Goal: Information Seeking & Learning: Learn about a topic

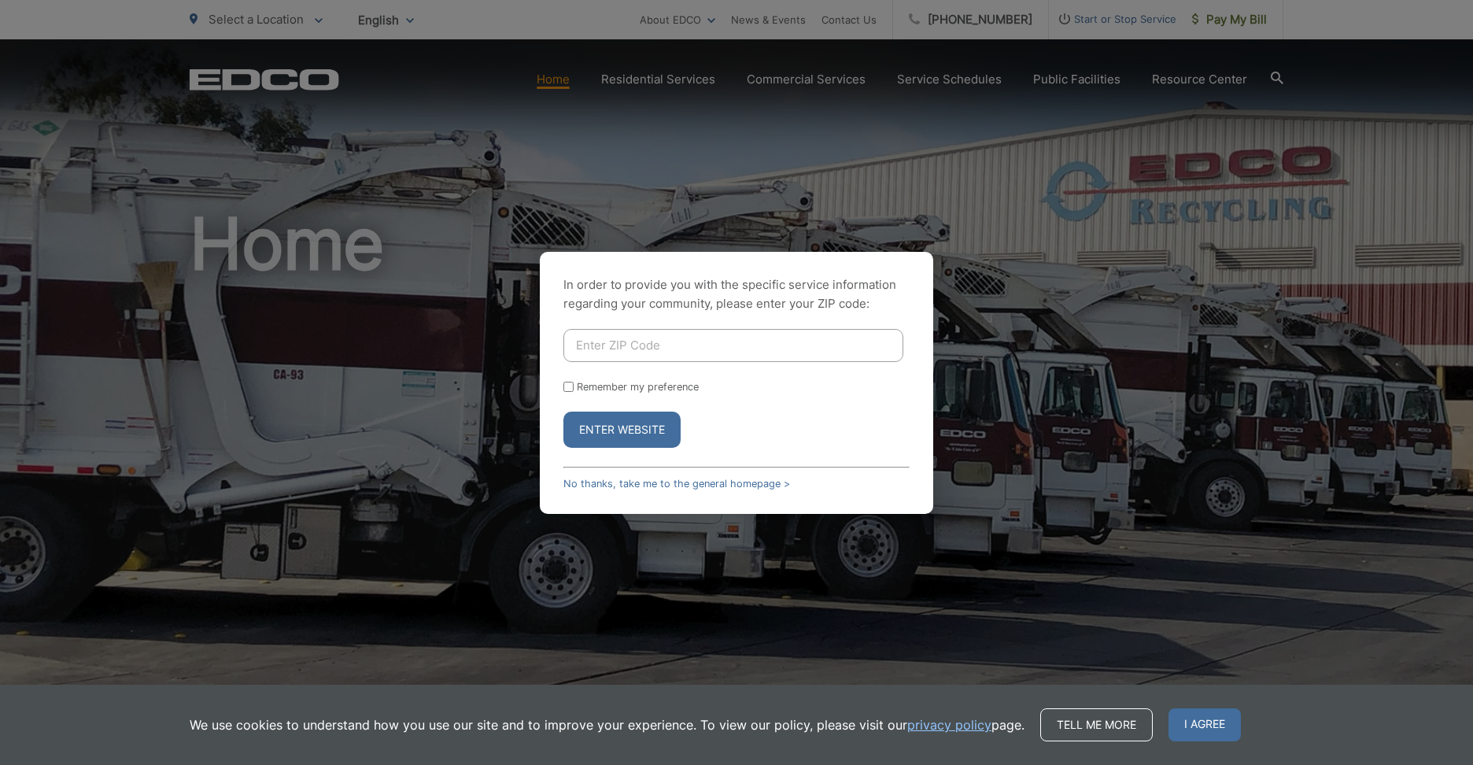
click at [720, 354] on input "Enter ZIP Code" at bounding box center [733, 345] width 340 height 33
type input "92027"
click at [563, 412] on button "Enter Website" at bounding box center [621, 430] width 117 height 36
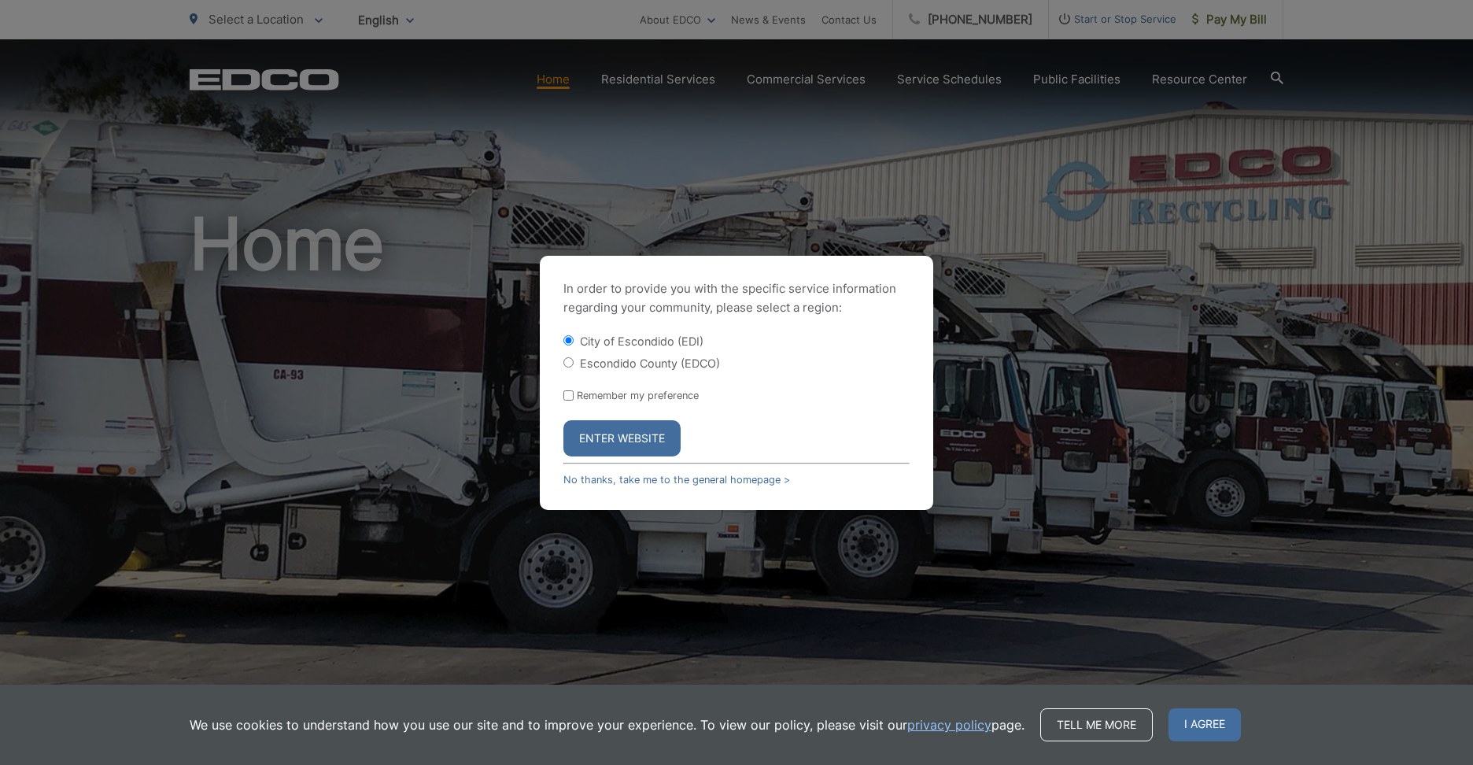
click at [557, 354] on div "In order to provide you with the specific service information regarding your co…" at bounding box center [736, 383] width 393 height 254
click at [571, 362] on input "Escondido County (EDCO)" at bounding box center [568, 362] width 10 height 10
radio input "true"
click at [605, 430] on button "Enter Website" at bounding box center [621, 438] width 117 height 36
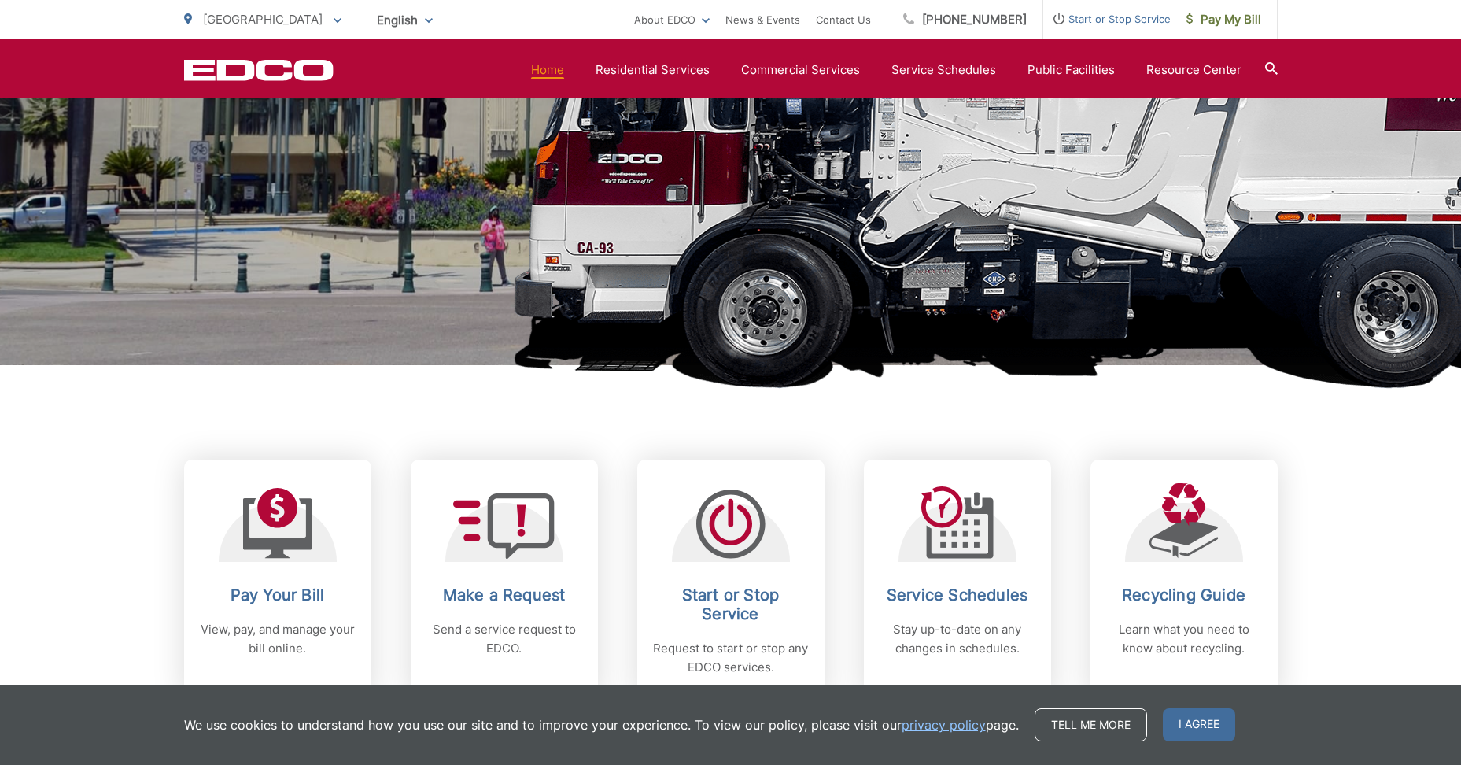
scroll to position [90, 0]
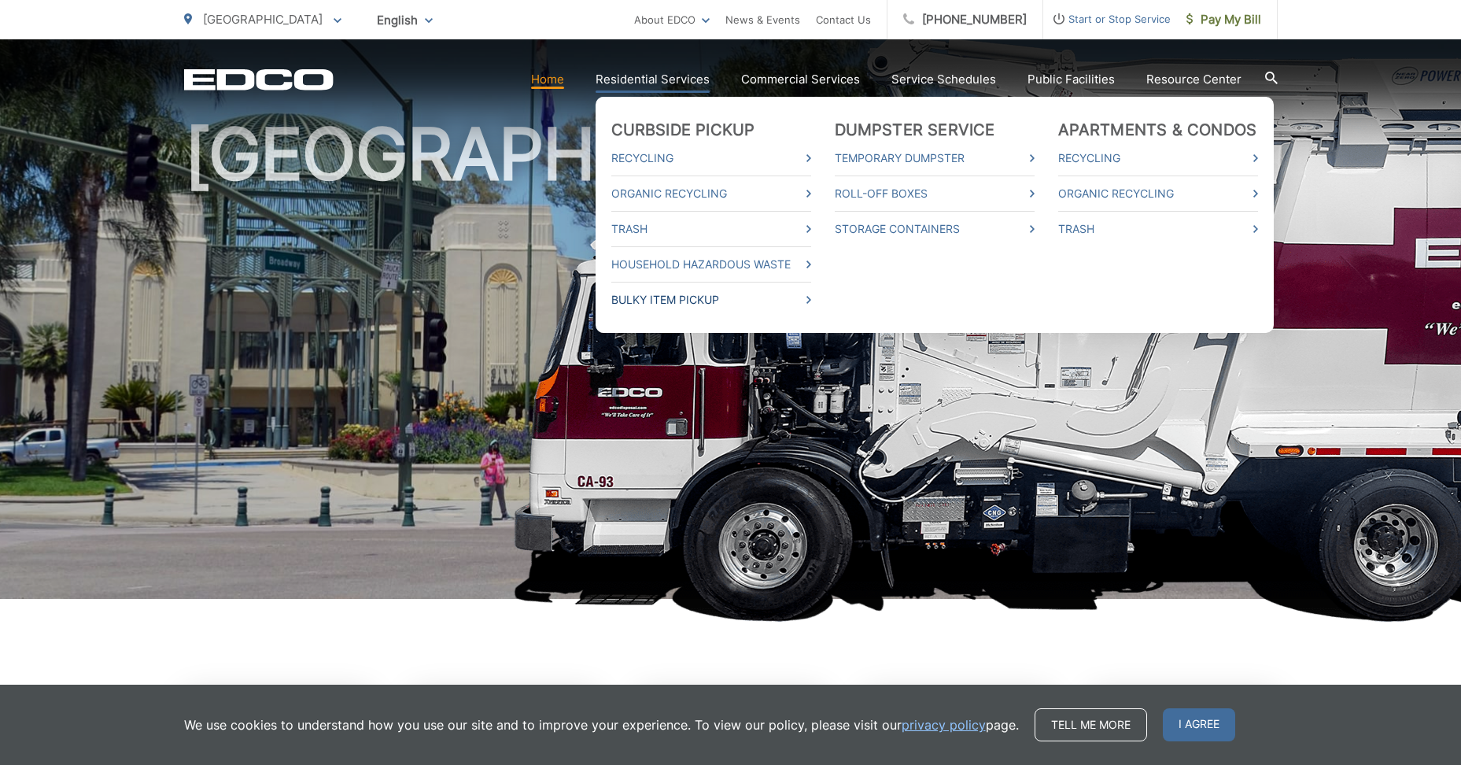
click at [770, 295] on link "Bulky Item Pickup" at bounding box center [711, 299] width 200 height 19
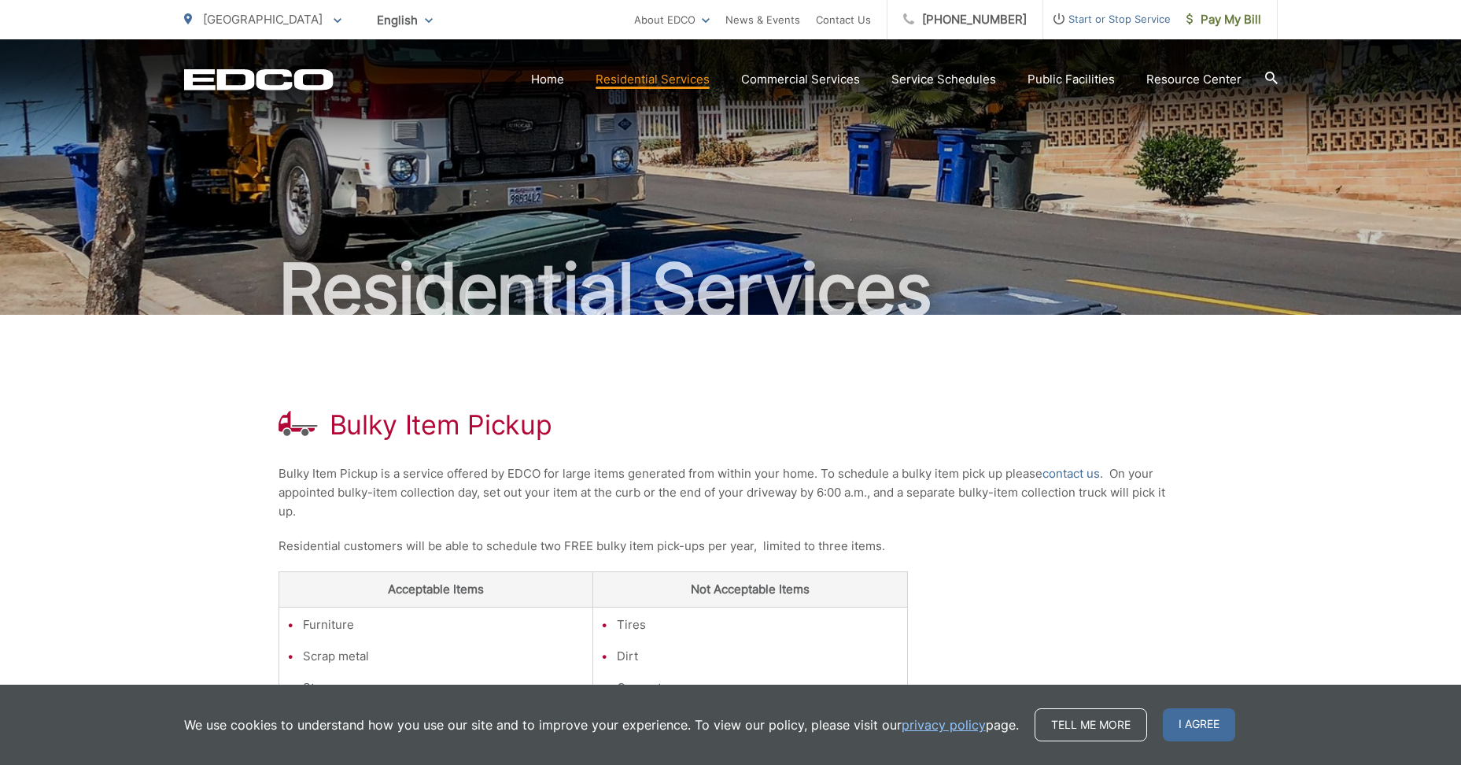
click at [1273, 81] on icon at bounding box center [1271, 78] width 13 height 13
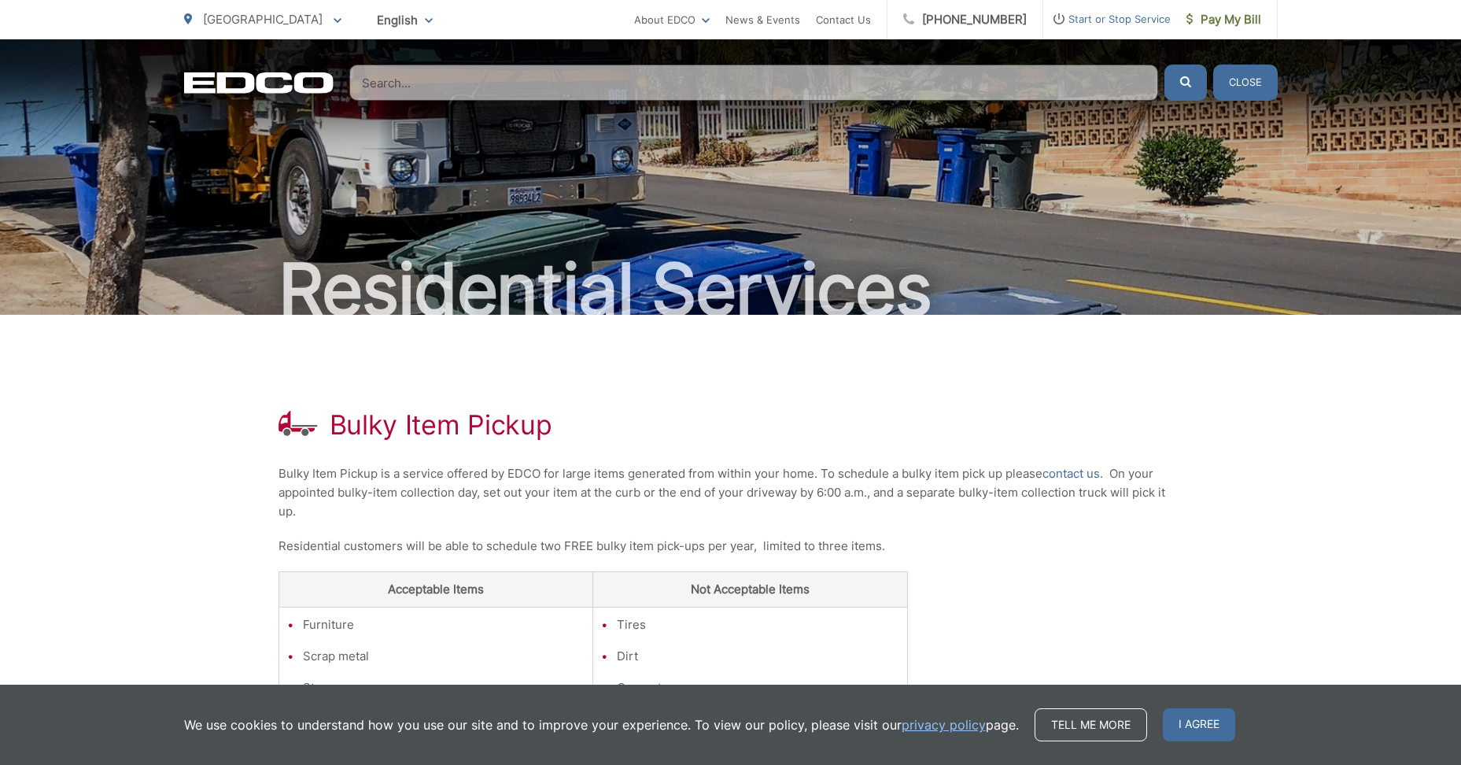
click at [741, 79] on input "Search" at bounding box center [753, 83] width 809 height 36
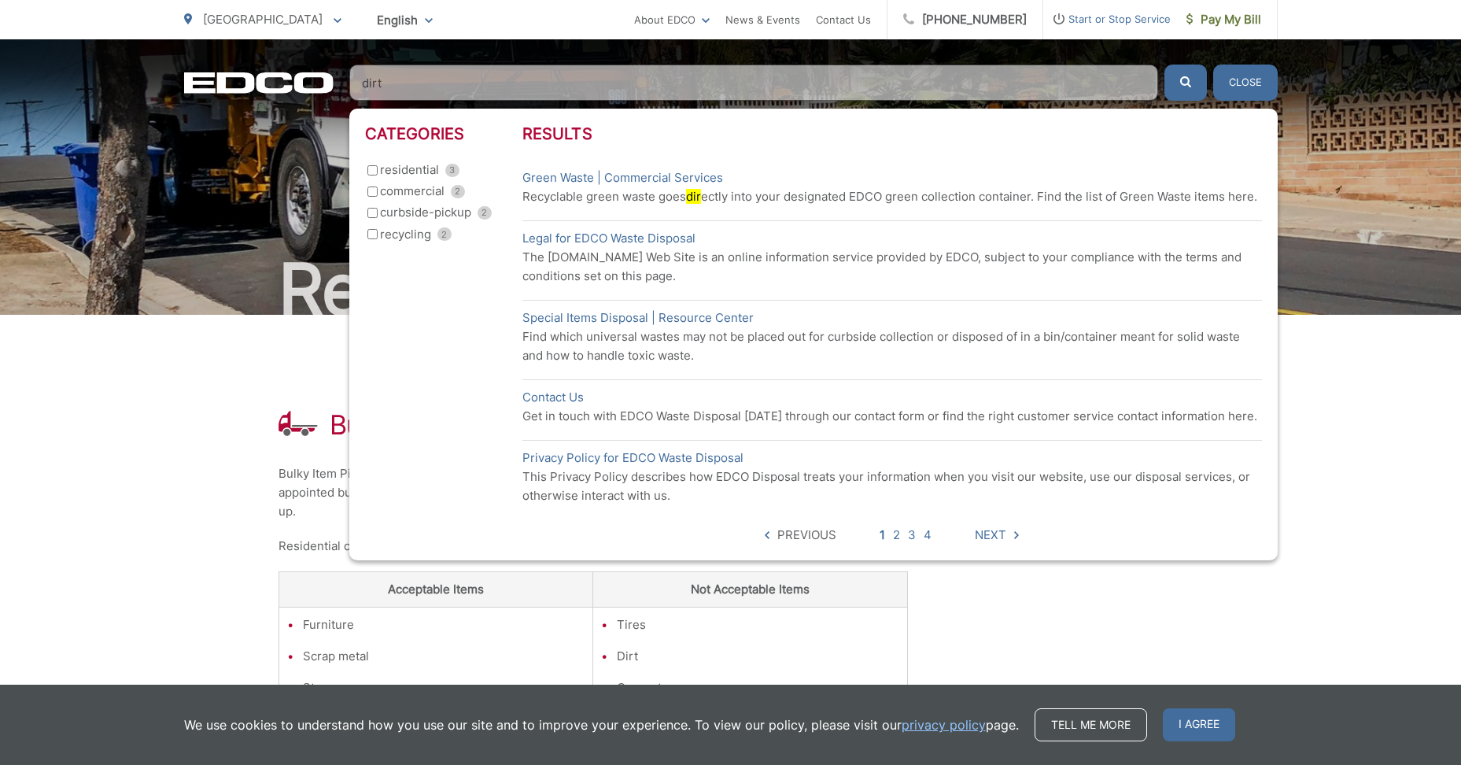
type input "dirt"
click at [1165, 65] on button "submit" at bounding box center [1186, 83] width 42 height 36
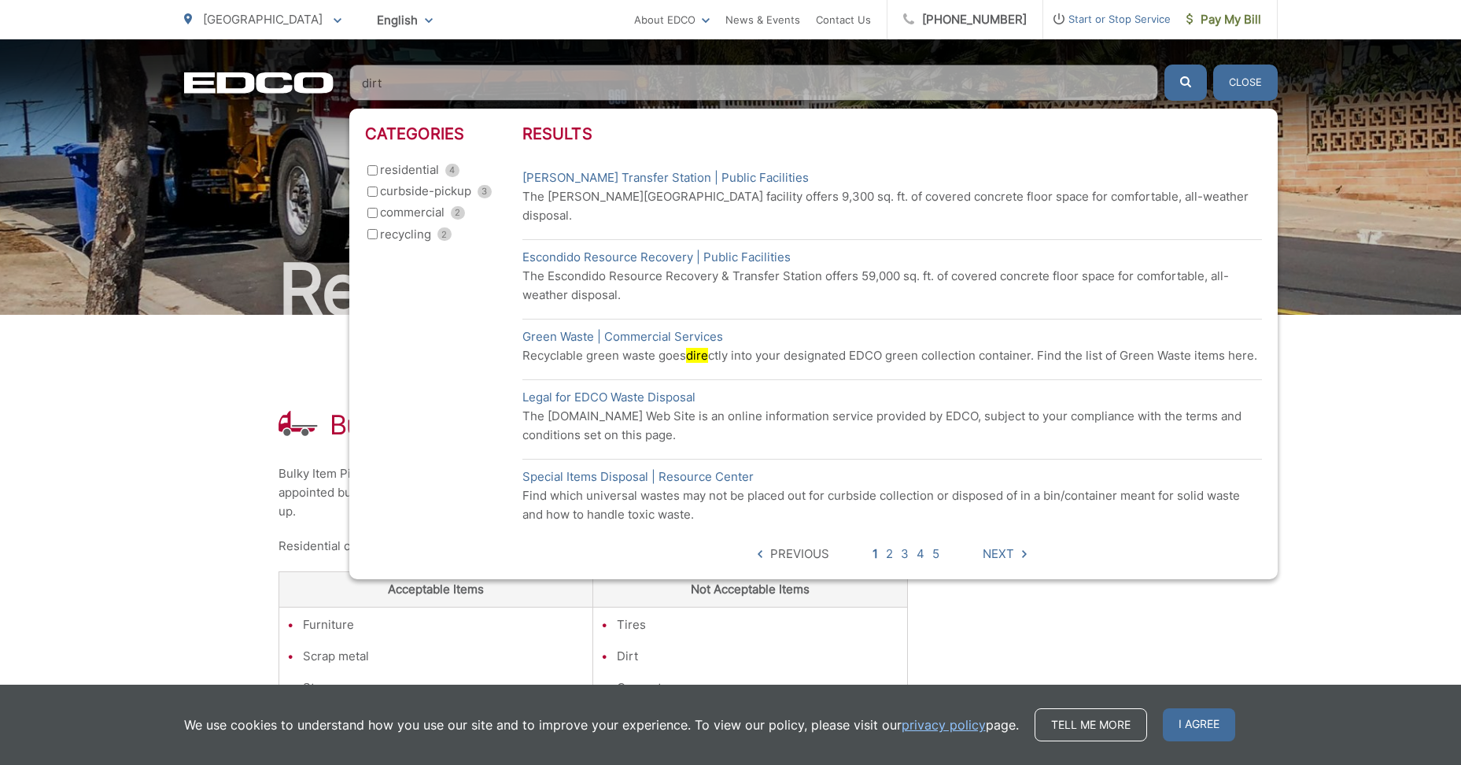
click at [371, 193] on input "curbside-pickup 3" at bounding box center [373, 192] width 10 height 10
checkbox input "true"
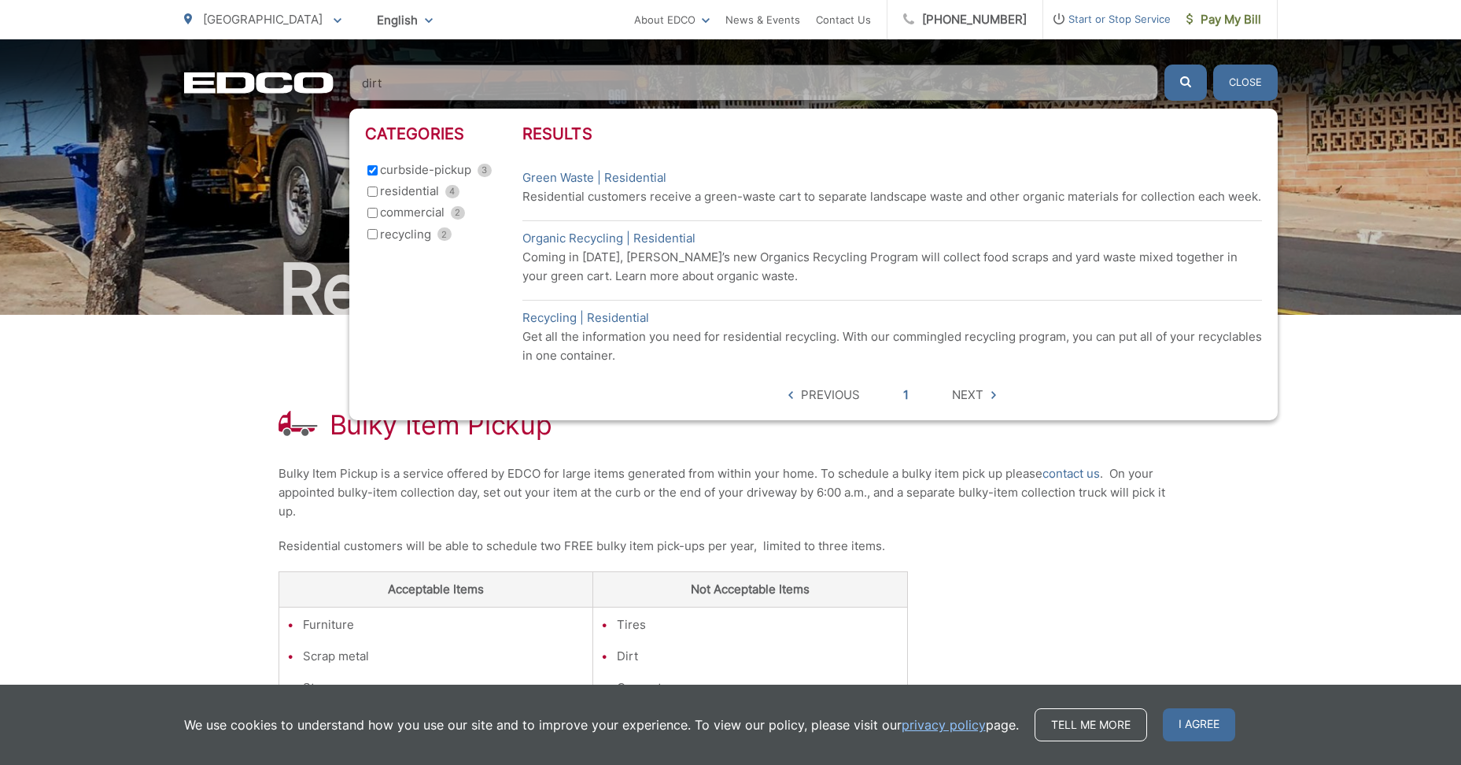
click at [1173, 88] on button "submit" at bounding box center [1186, 83] width 42 height 36
click at [368, 175] on input "curbside-pickup 3" at bounding box center [373, 170] width 10 height 10
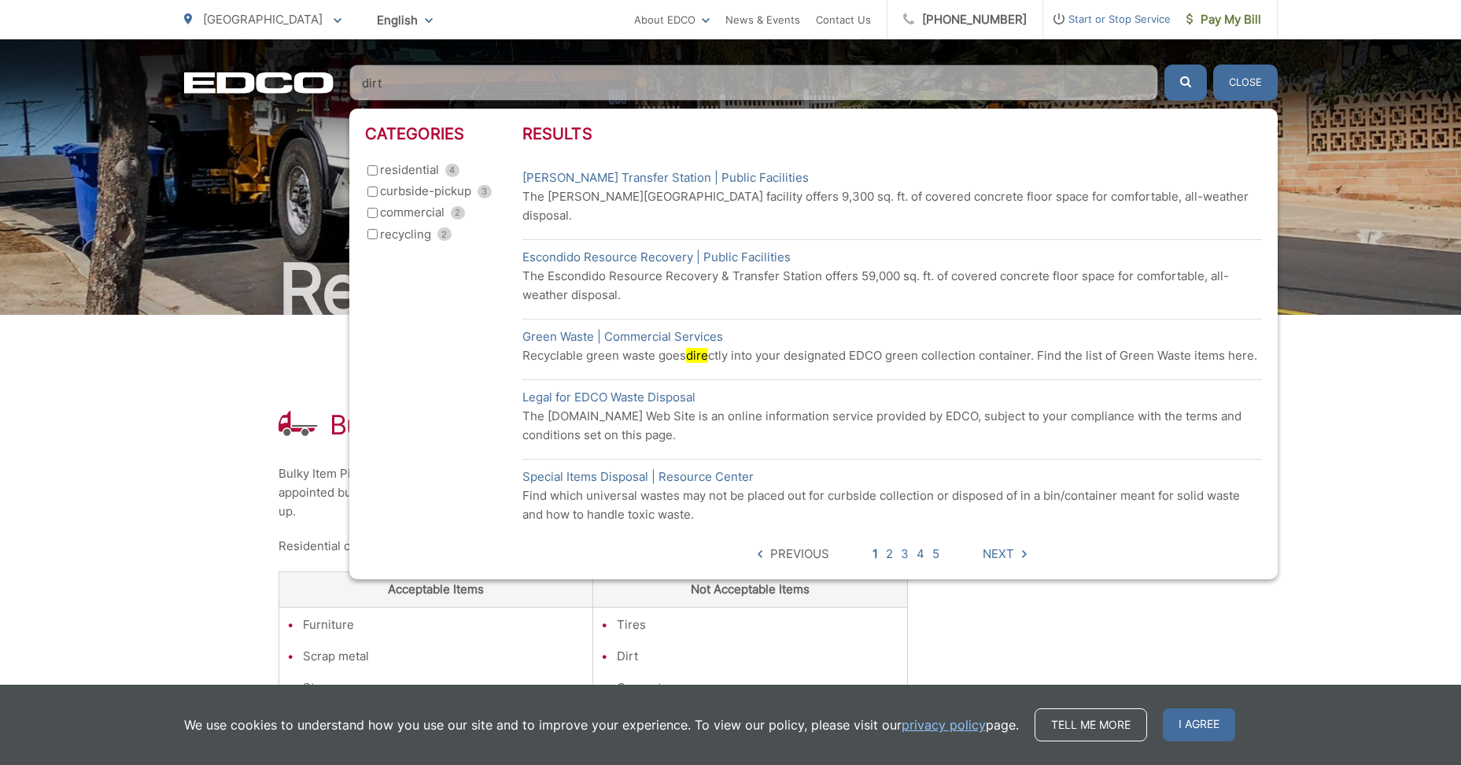
click at [1199, 83] on button "submit" at bounding box center [1186, 83] width 42 height 36
click at [399, 77] on input "dirt" at bounding box center [753, 83] width 809 height 36
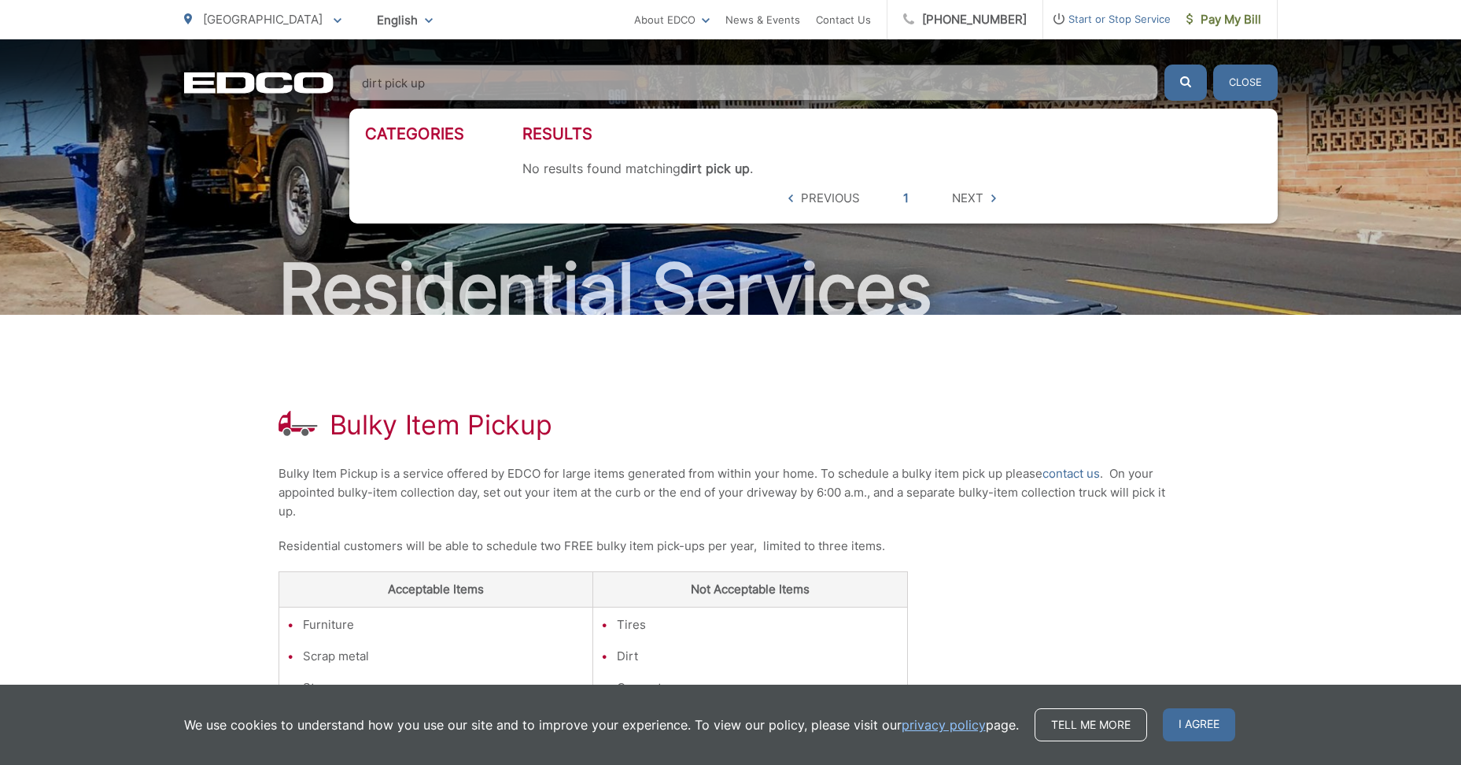
type input "dirt pick up"
click at [1165, 65] on button "submit" at bounding box center [1186, 83] width 42 height 36
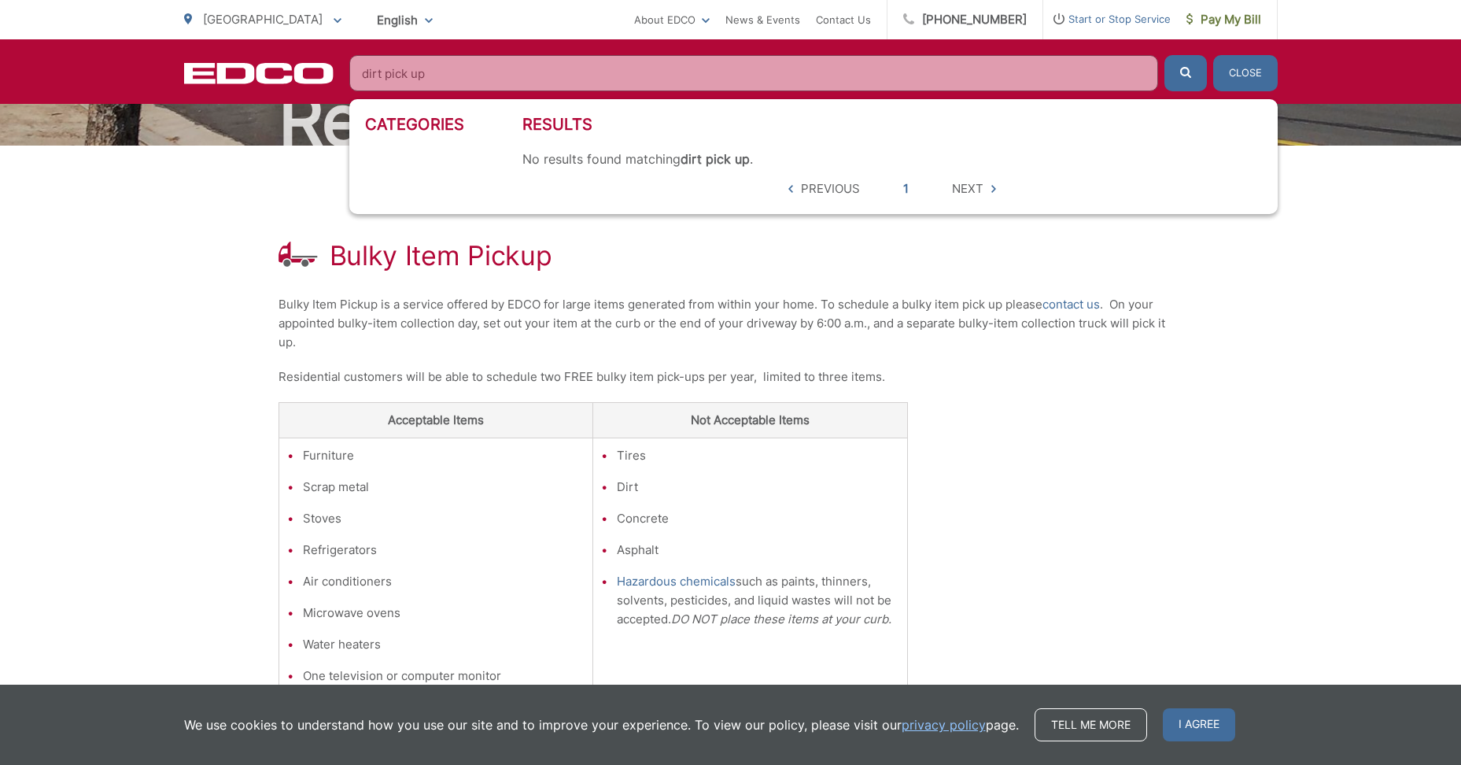
scroll to position [79, 0]
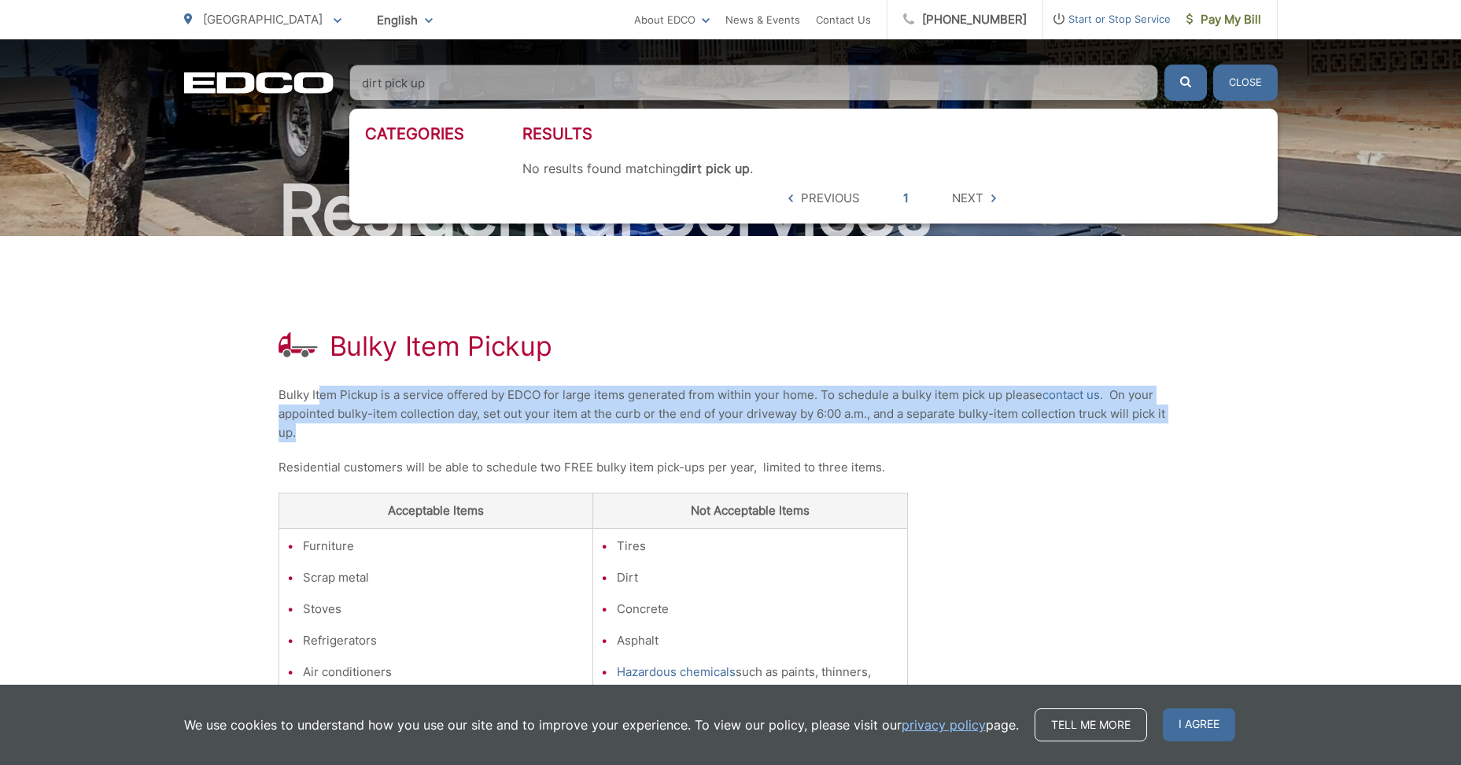
drag, startPoint x: 320, startPoint y: 385, endPoint x: 722, endPoint y: 433, distance: 405.0
click at [722, 433] on div "Bulky Item Pickup Bulky Item Pickup is a service offered by EDCO for large item…" at bounding box center [731, 567] width 905 height 663
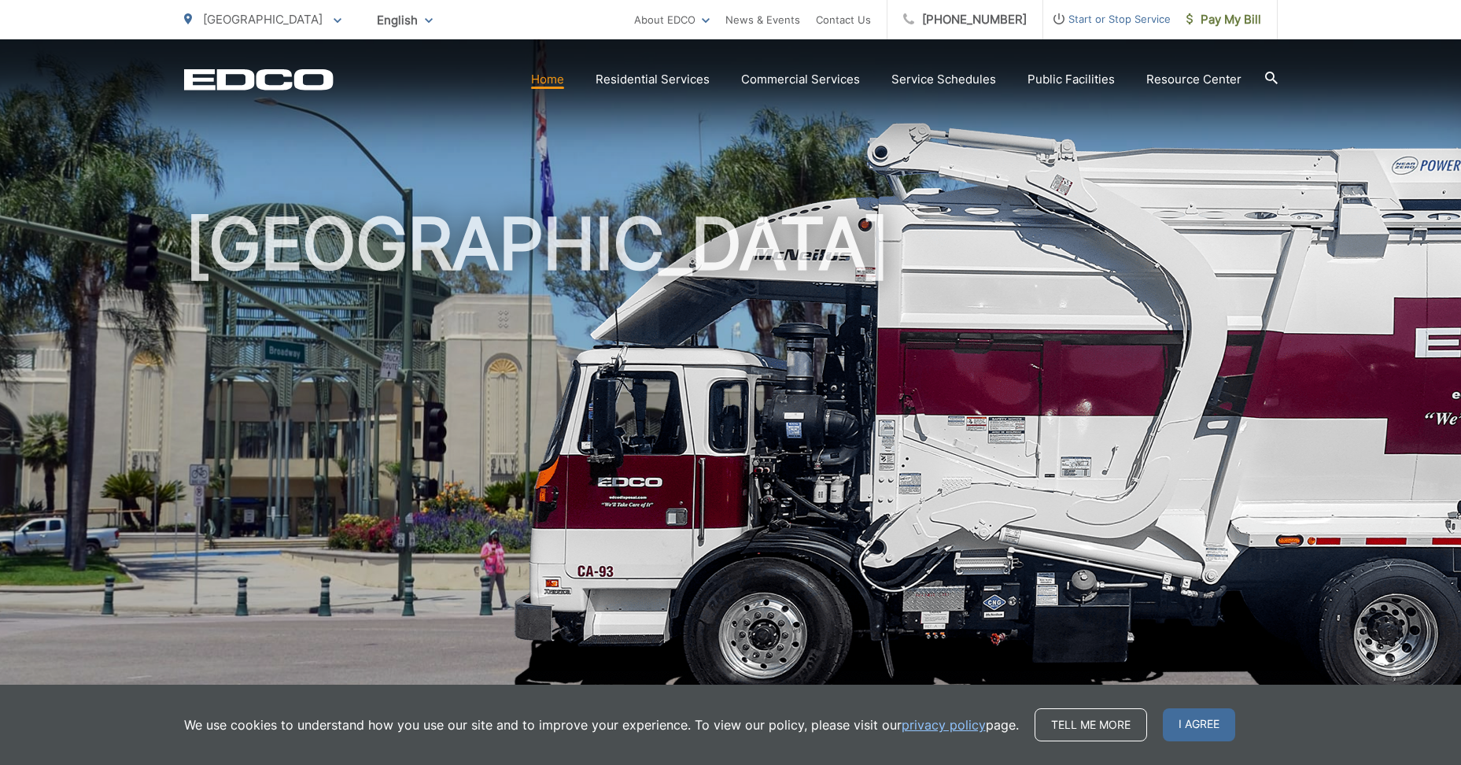
scroll to position [90, 0]
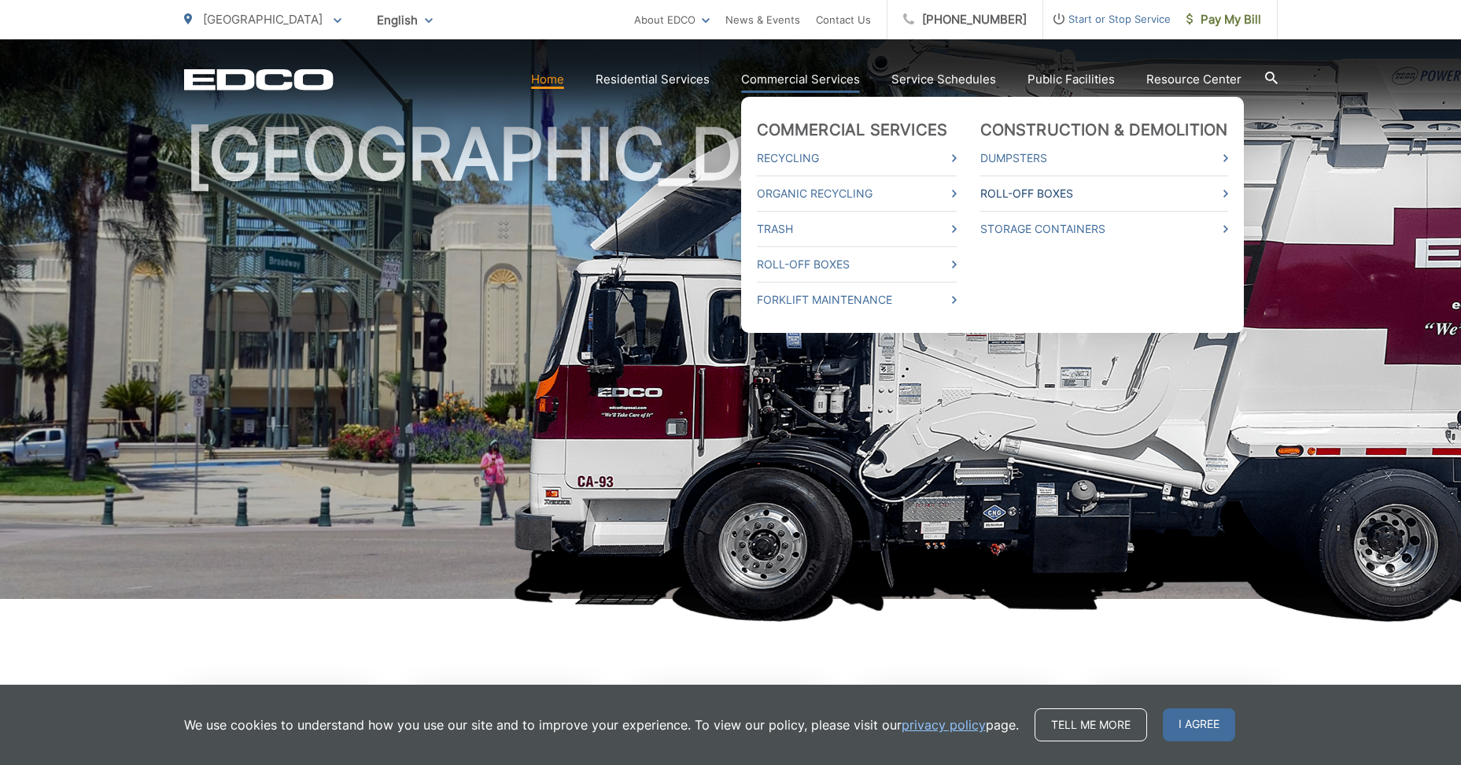
click at [1045, 194] on link "Roll-Off Boxes" at bounding box center [1105, 193] width 248 height 19
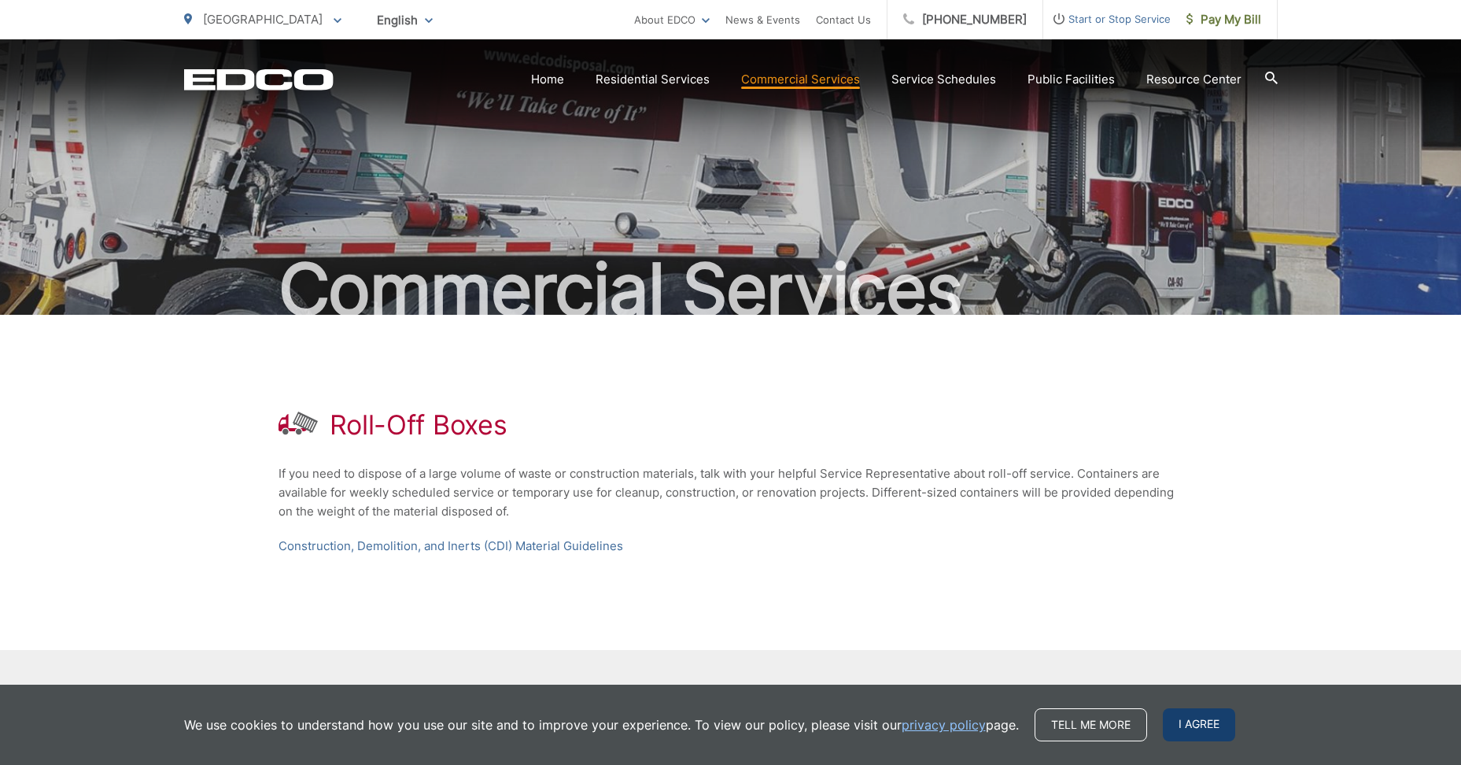
click at [1223, 732] on span "I agree" at bounding box center [1199, 724] width 72 height 33
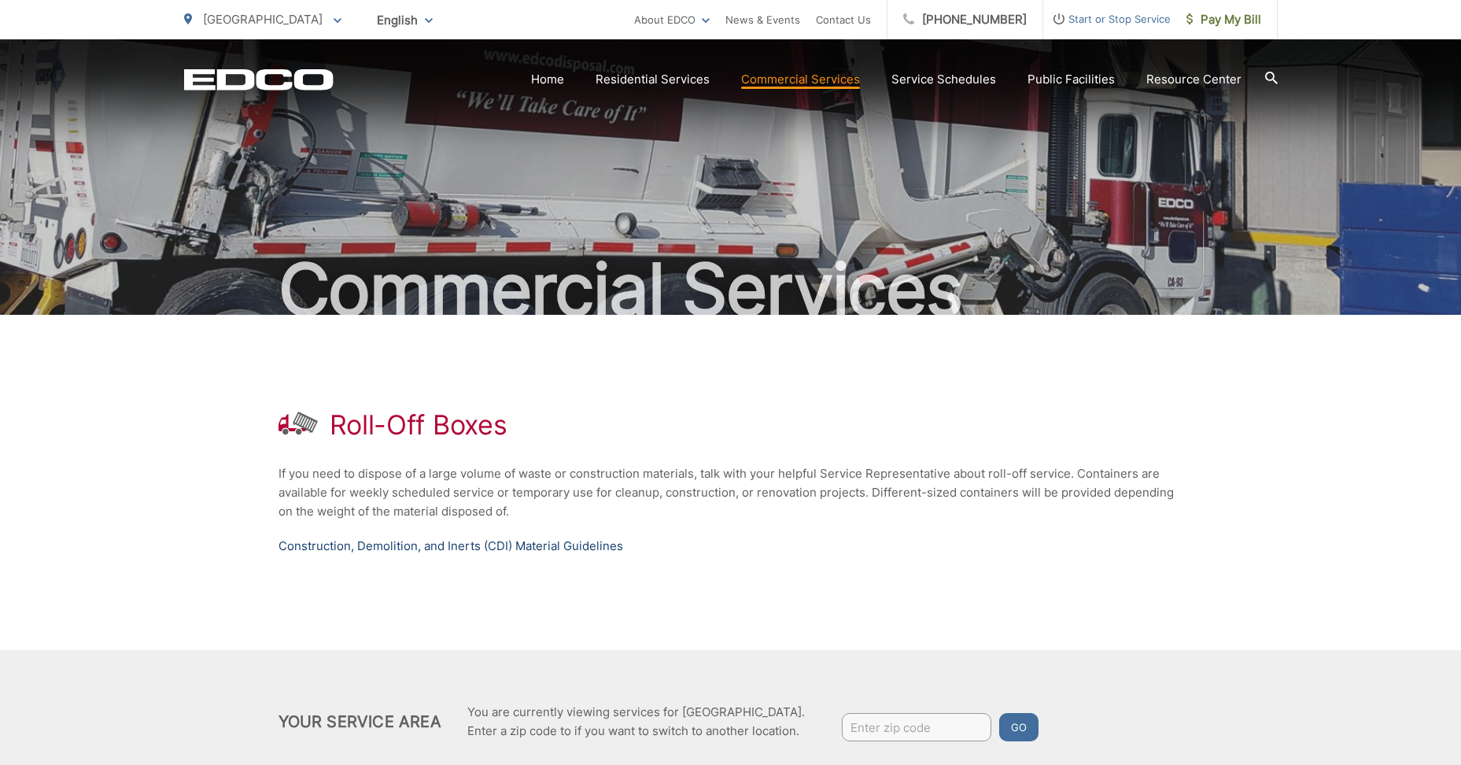
click at [423, 548] on link "Construction, Demolition, and Inerts (CDI) Material Guidelines" at bounding box center [451, 546] width 345 height 19
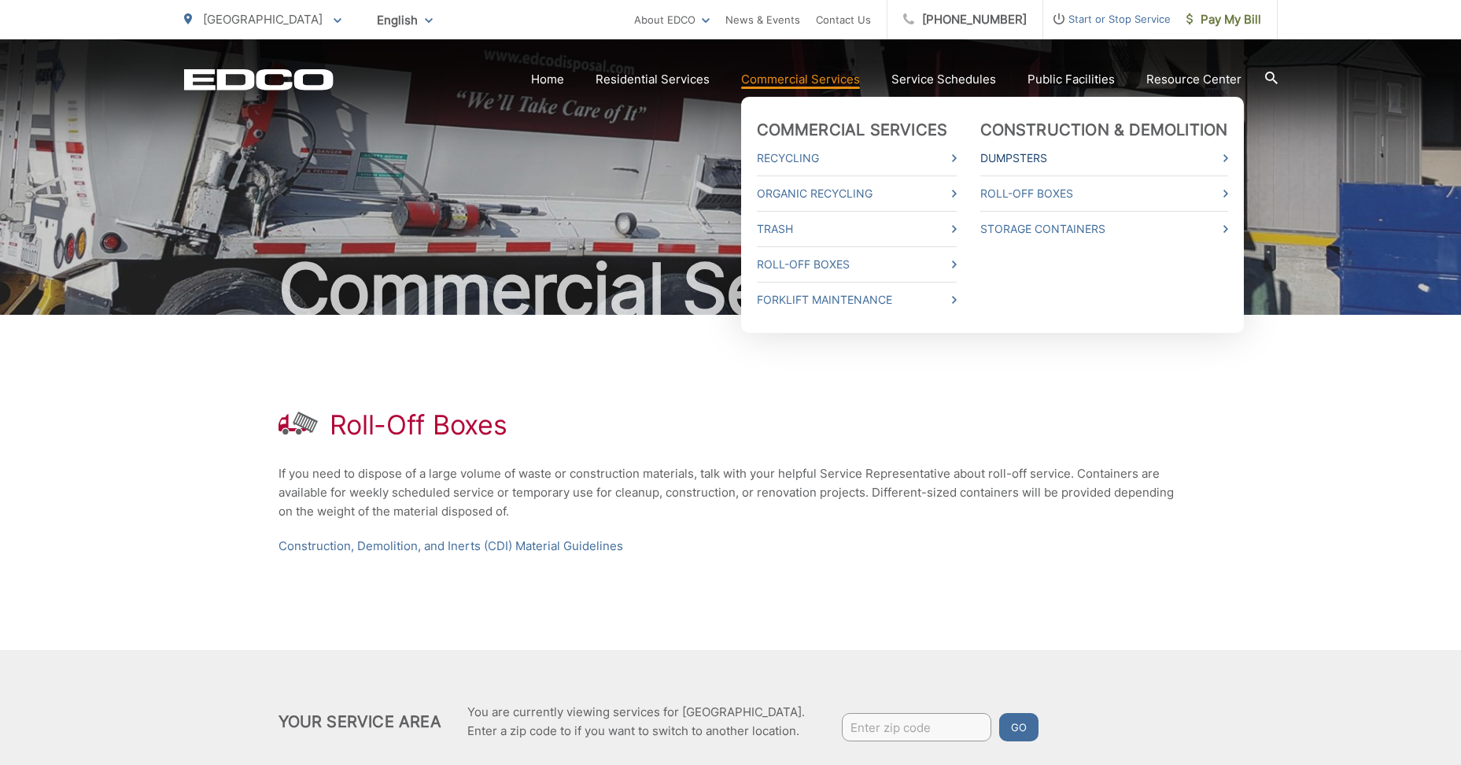
click at [1040, 158] on link "Dumpsters" at bounding box center [1105, 158] width 248 height 19
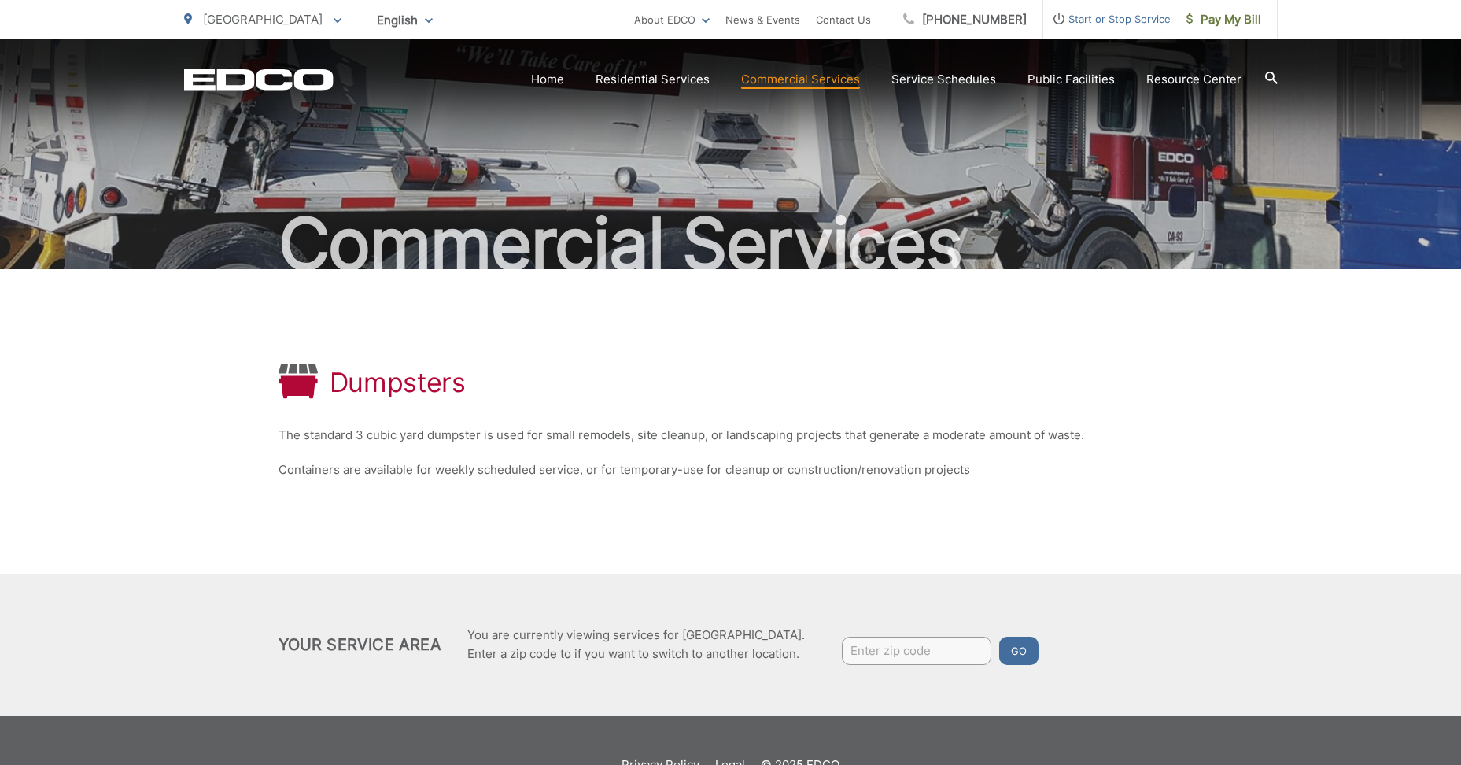
scroll to position [94, 0]
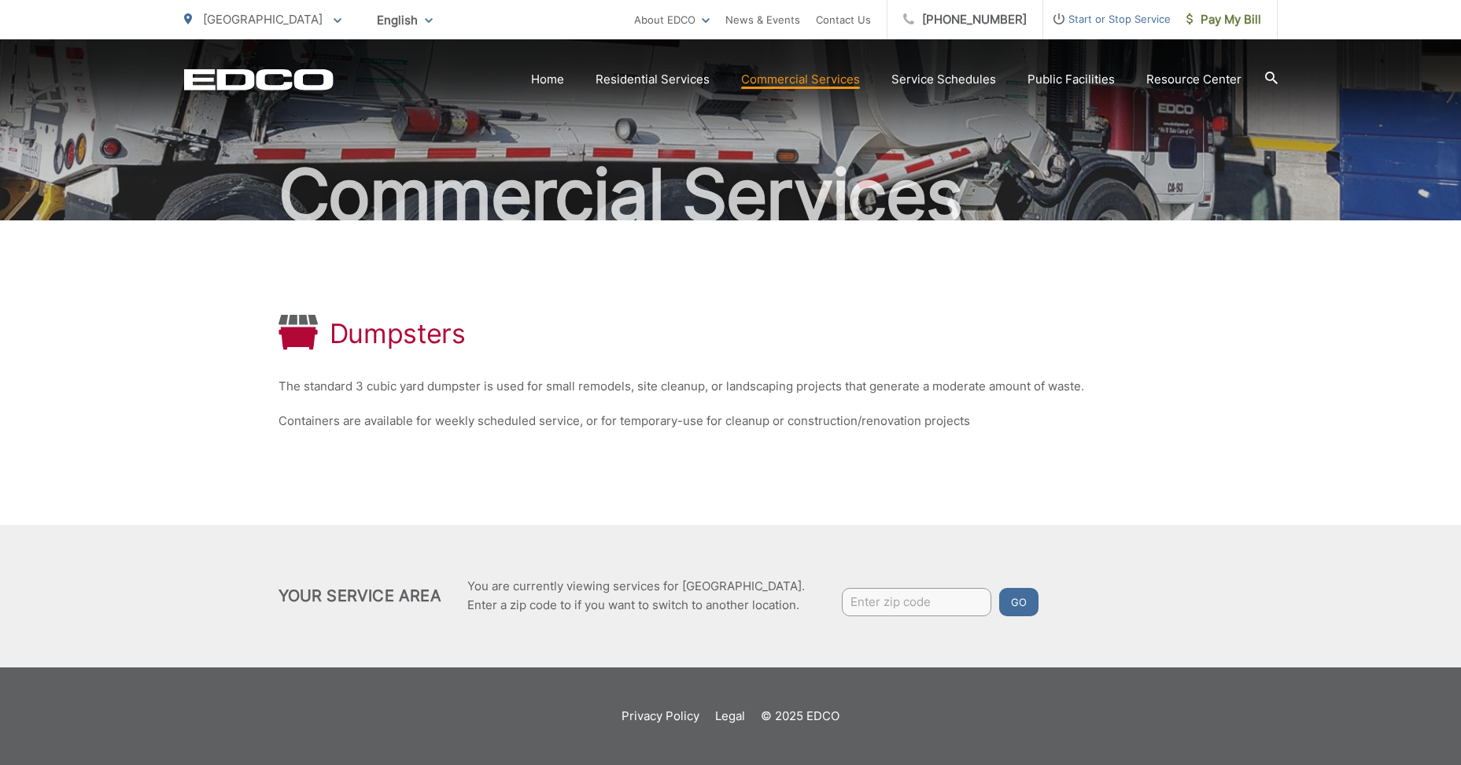
click at [405, 334] on h1 "Dumpsters" at bounding box center [398, 333] width 136 height 31
click at [532, 446] on div "Dumpsters The standard 3 cubic yard dumpster is used for small remodels, site c…" at bounding box center [731, 372] width 905 height 305
click at [870, 456] on div "Dumpsters The standard 3 cubic yard dumpster is used for small remodels, site c…" at bounding box center [731, 372] width 905 height 305
click at [690, 62] on link "Careers" at bounding box center [671, 56] width 45 height 19
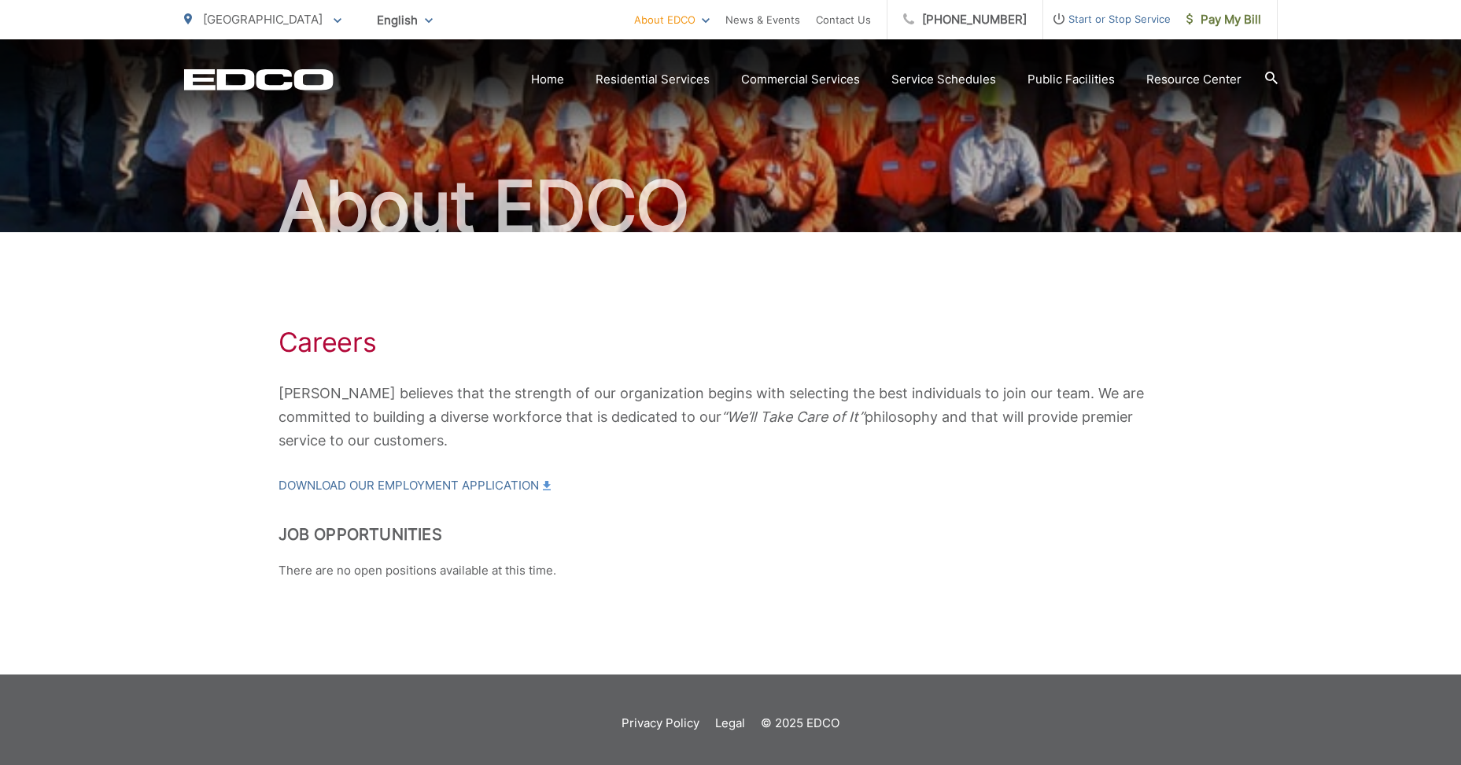
scroll to position [90, 0]
